Goal: Transaction & Acquisition: Purchase product/service

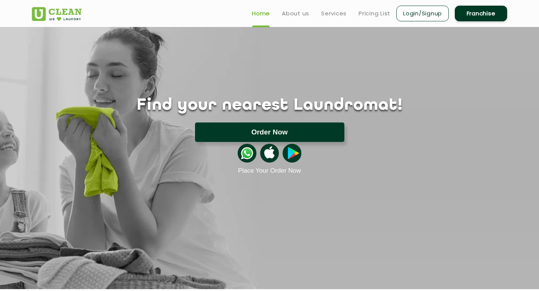
click at [221, 134] on button "Order Now" at bounding box center [269, 131] width 149 height 19
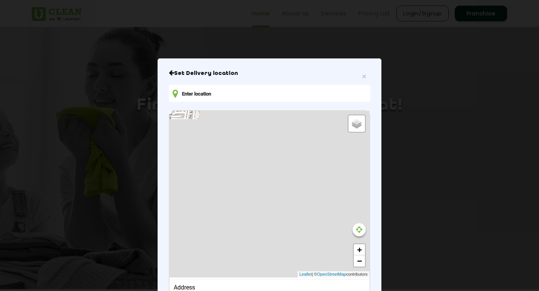
type input "[STREET_ADDRESS]"
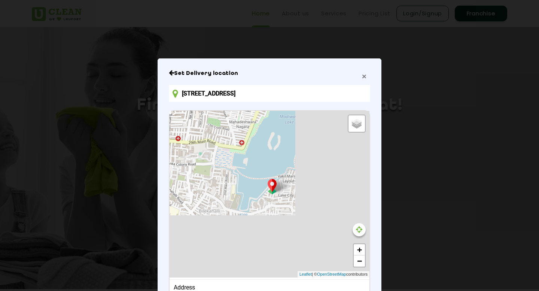
click at [364, 76] on span "×" at bounding box center [364, 76] width 4 height 9
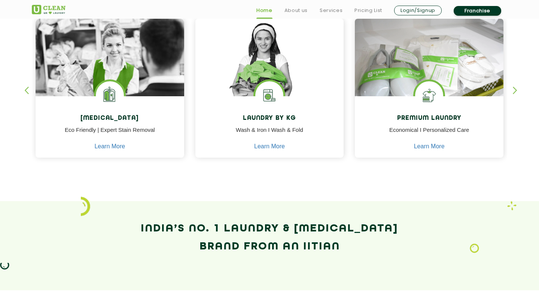
scroll to position [338, 0]
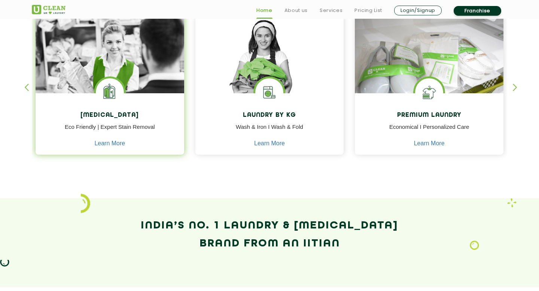
click at [129, 116] on h4 "[MEDICAL_DATA]" at bounding box center [109, 115] width 137 height 7
click at [113, 49] on img at bounding box center [110, 75] width 149 height 119
click at [106, 146] on link "Learn More" at bounding box center [109, 143] width 31 height 7
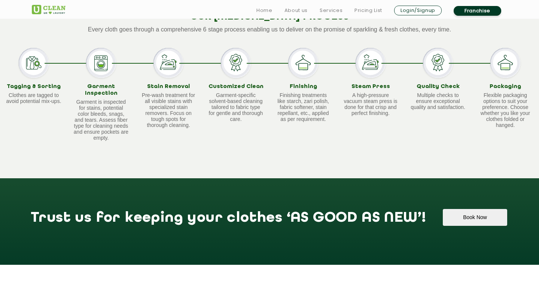
scroll to position [611, 0]
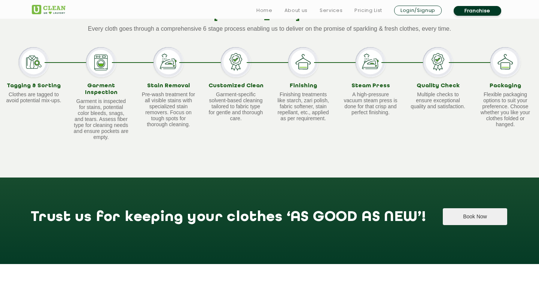
click at [443, 213] on button "Book Now" at bounding box center [475, 216] width 64 height 17
type input "[STREET_ADDRESS]"
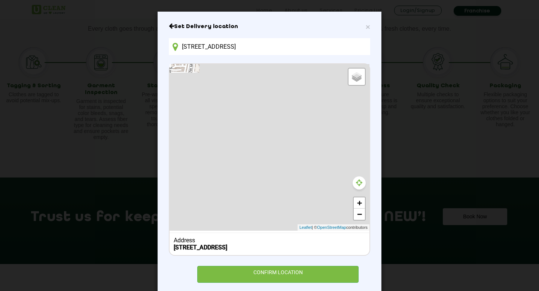
click at [358, 184] on icon at bounding box center [359, 182] width 6 height 7
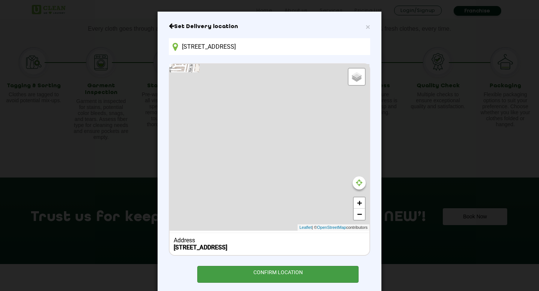
click at [274, 277] on div "CONFIRM LOCATION" at bounding box center [277, 274] width 161 height 17
